Goal: Find specific page/section

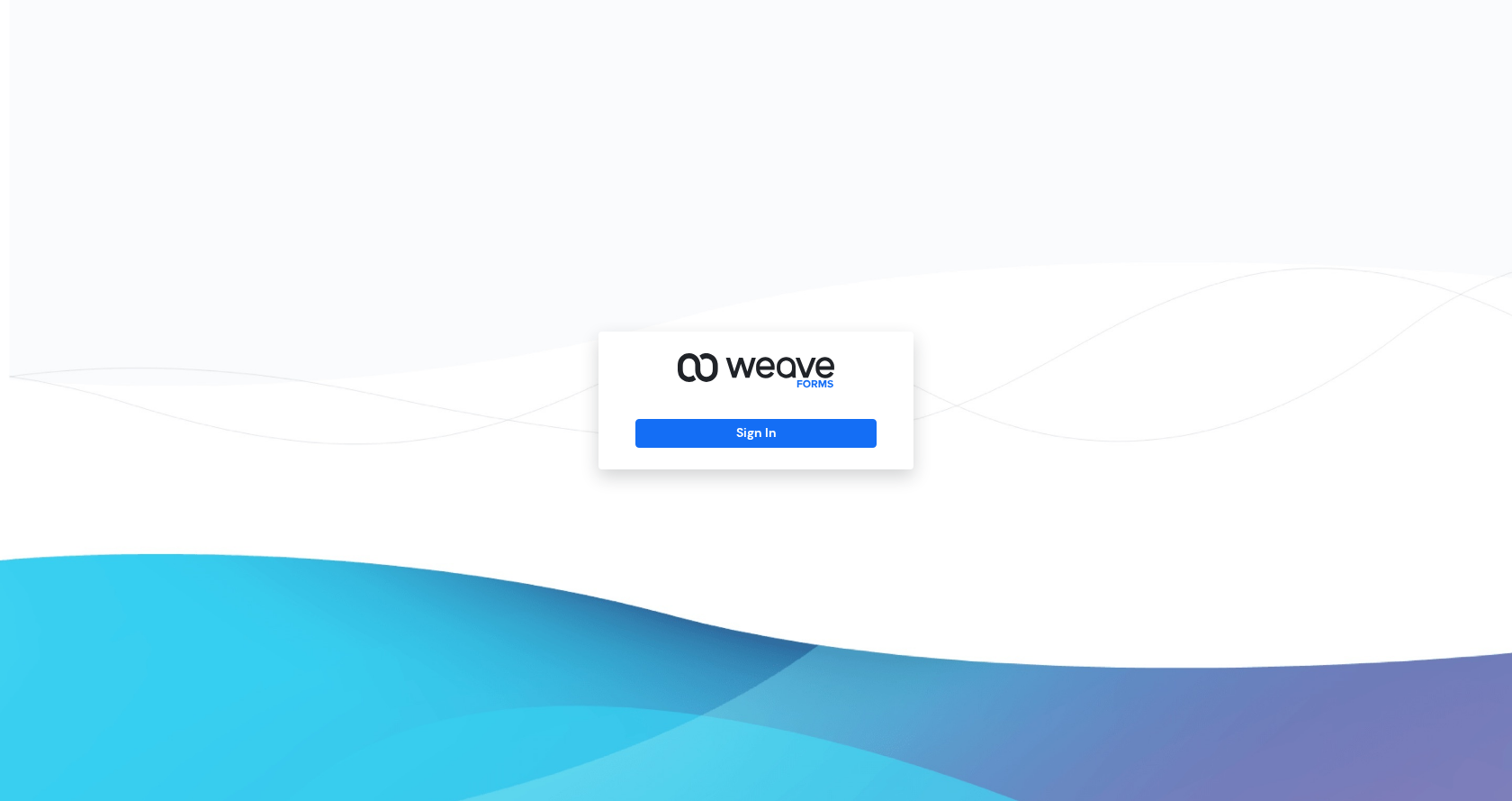
click at [818, 460] on div "Sign In" at bounding box center [756, 400] width 315 height 138
click at [816, 448] on div "Sign In" at bounding box center [756, 400] width 315 height 138
click at [812, 439] on button "Sign In" at bounding box center [756, 433] width 240 height 29
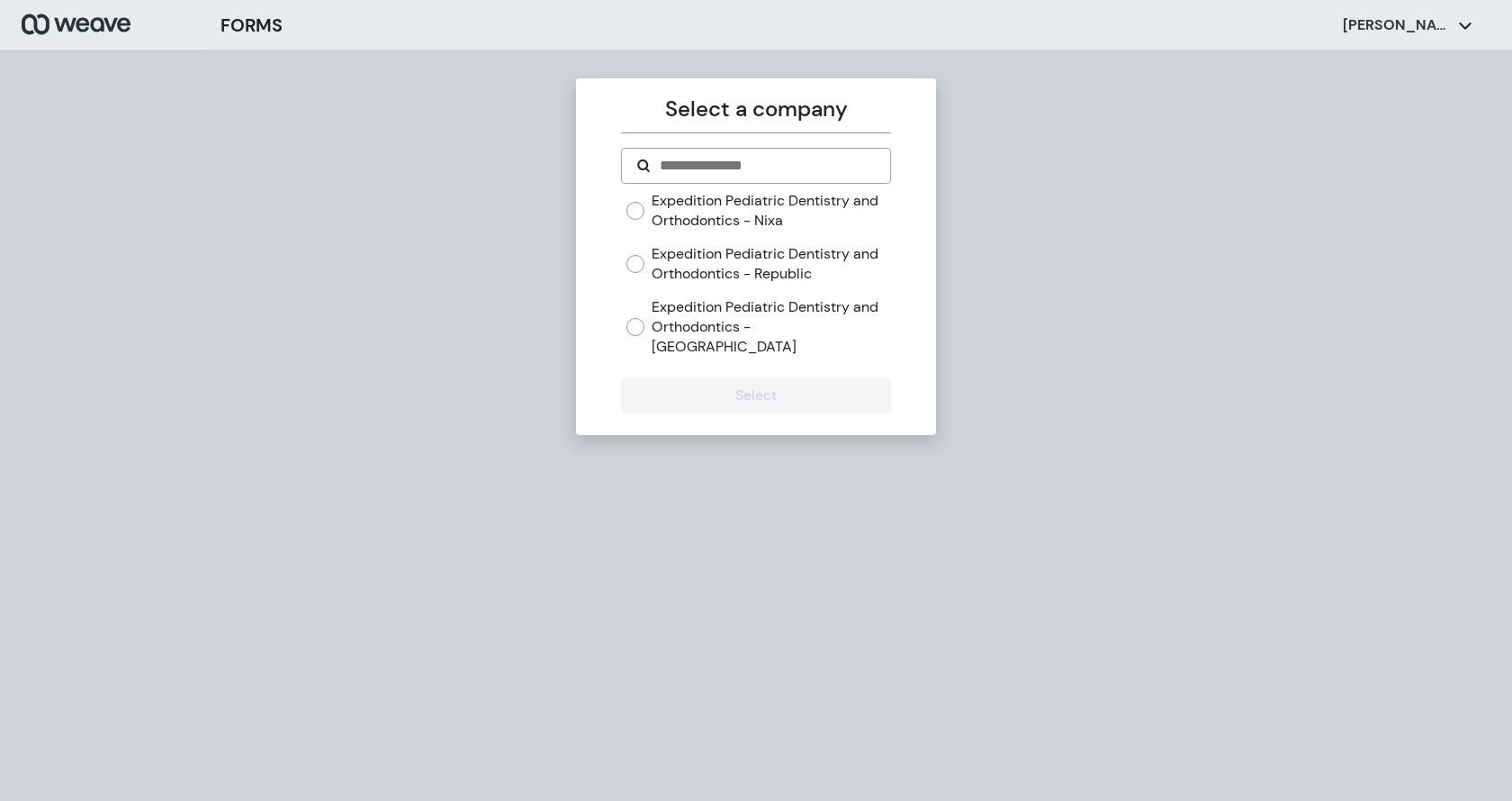
drag, startPoint x: 751, startPoint y: 281, endPoint x: 746, endPoint y: 303, distance: 22.6
click at [751, 282] on label "Expedition Pediatric Dentistry and Orthodontics - Republic" at bounding box center [771, 263] width 238 height 38
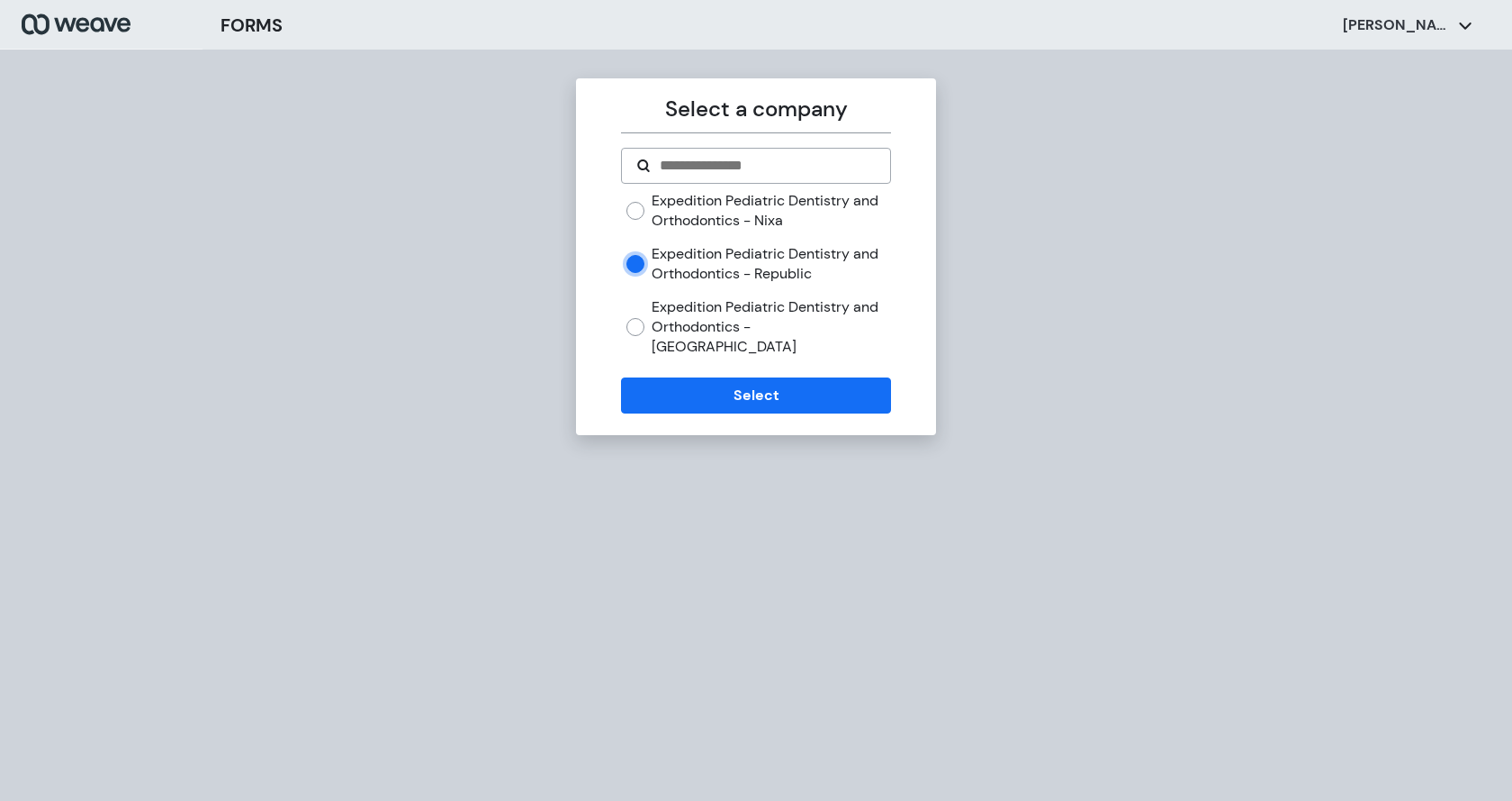
click at [738, 317] on label "Expedition Pediatric Dentistry and Orthodontics - Springfield" at bounding box center [771, 326] width 238 height 58
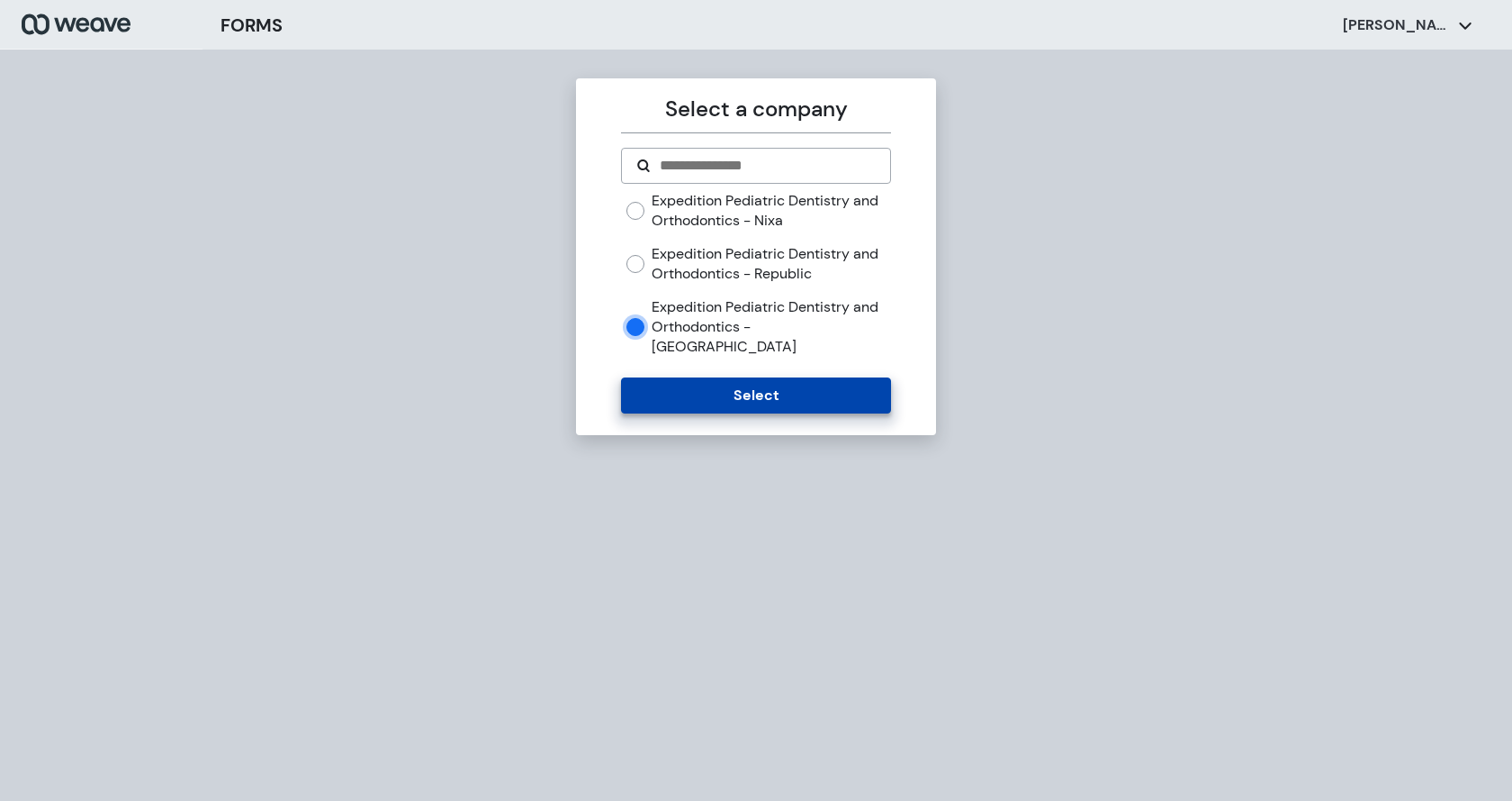
click at [781, 378] on button "Select" at bounding box center [756, 396] width 269 height 36
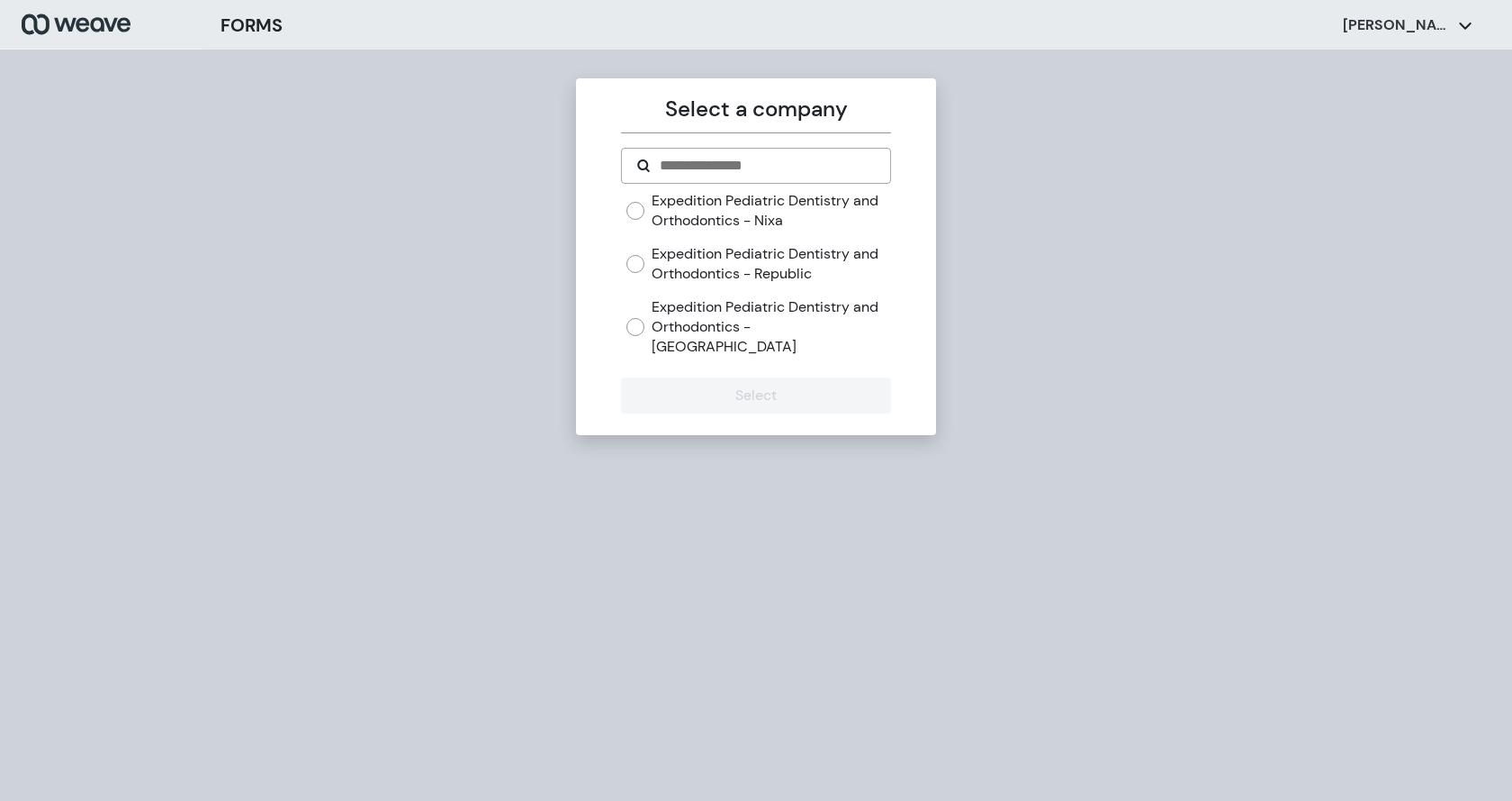
click at [734, 307] on label "Expedition Pediatric Dentistry and Orthodontics - [GEOGRAPHIC_DATA]" at bounding box center [771, 326] width 238 height 58
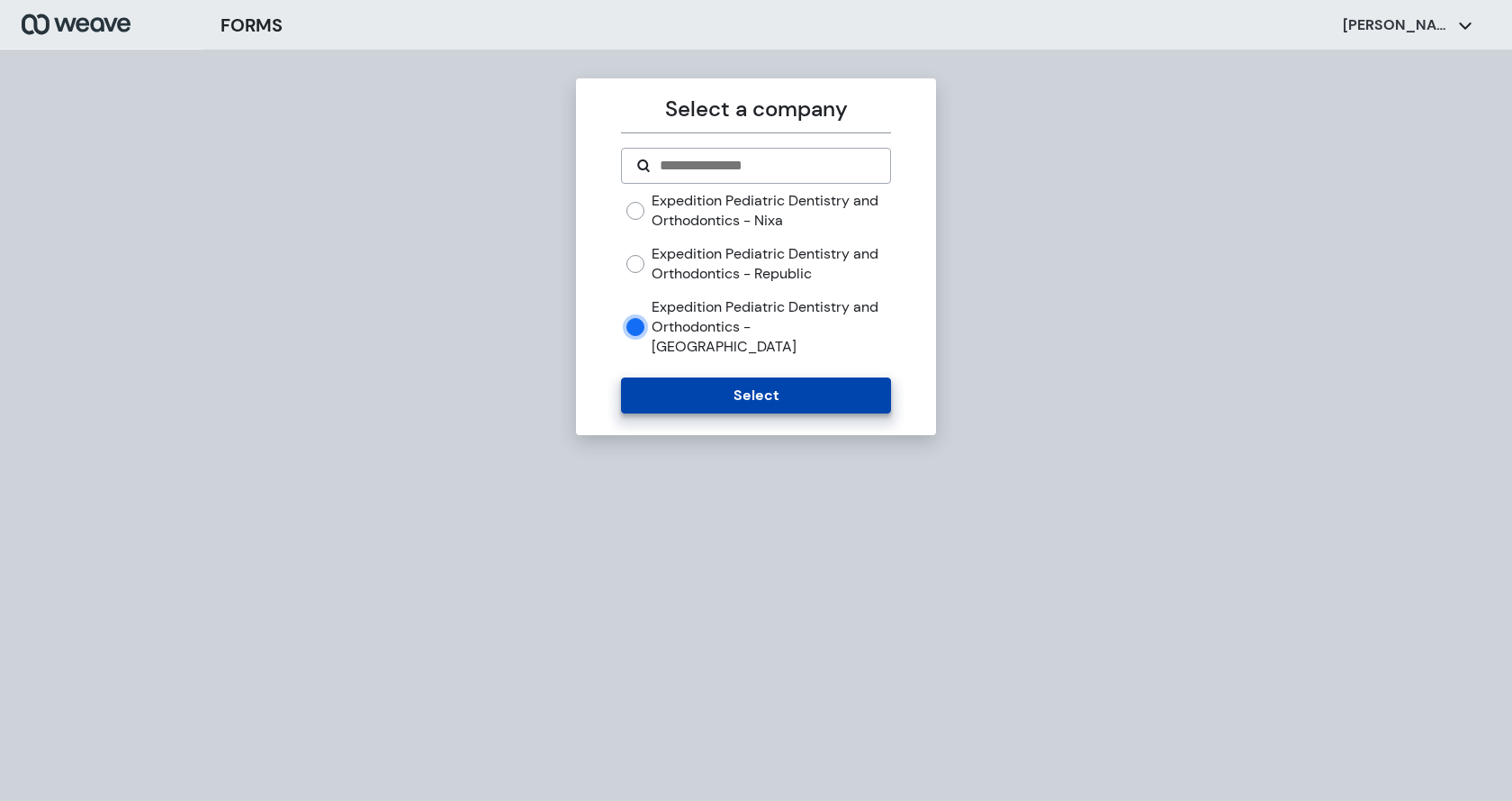
click at [767, 378] on button "Select" at bounding box center [756, 396] width 269 height 36
